Goal: Task Accomplishment & Management: Complete application form

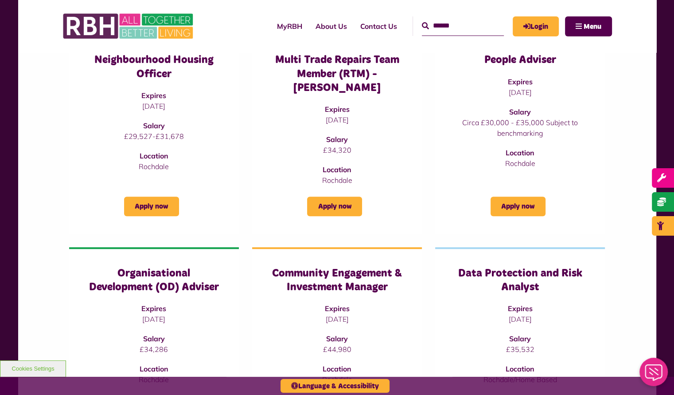
scroll to position [399, 0]
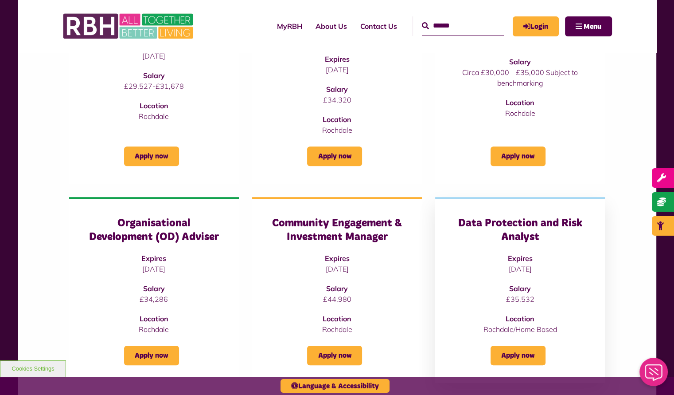
click at [512, 219] on h3 "Data Protection and Risk Analyst" at bounding box center [520, 229] width 134 height 27
click at [518, 350] on link "Apply now" at bounding box center [518, 355] width 55 height 20
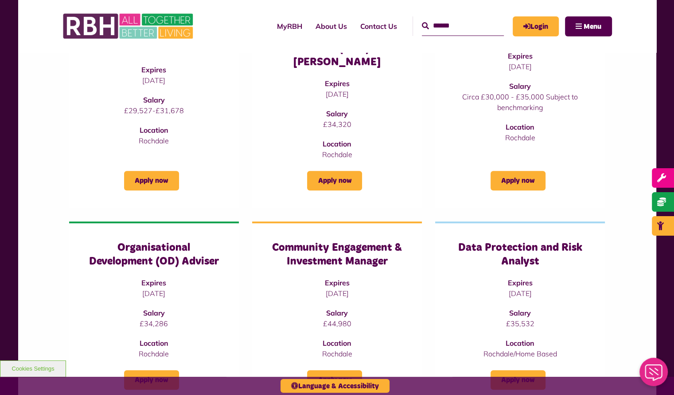
scroll to position [385, 0]
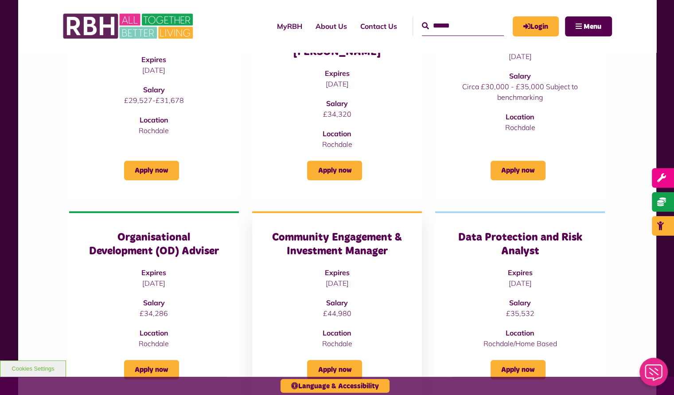
click at [332, 231] on h3 "Community Engagement & Investment Manager" at bounding box center [337, 244] width 134 height 27
click at [335, 360] on link "Apply now" at bounding box center [334, 370] width 55 height 20
